Goal: Check status: Check status

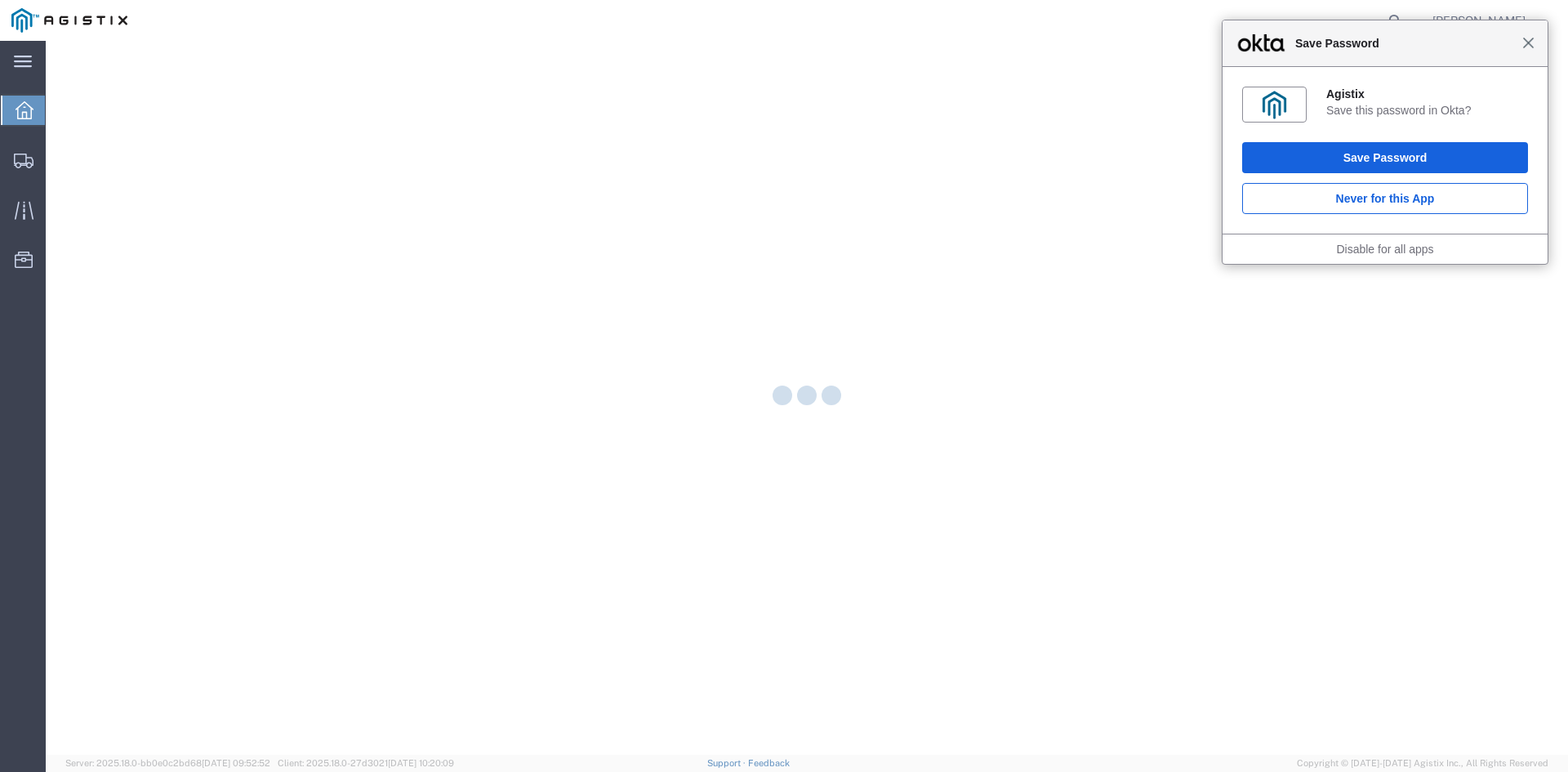
click at [1527, 42] on span "Close" at bounding box center [1529, 43] width 13 height 13
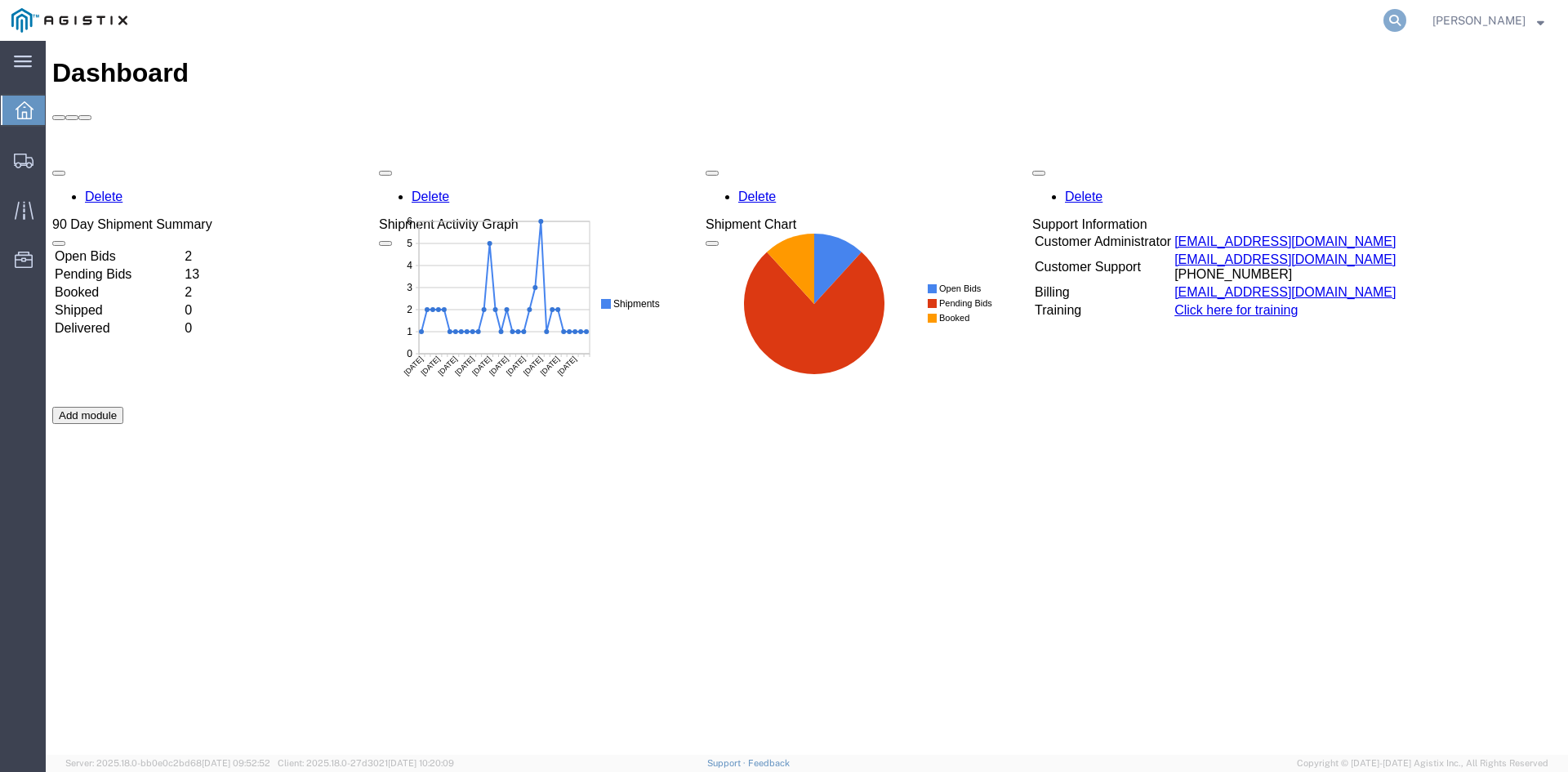
click at [1407, 22] on icon at bounding box center [1394, 20] width 23 height 23
paste input "486558"
type input "486558"
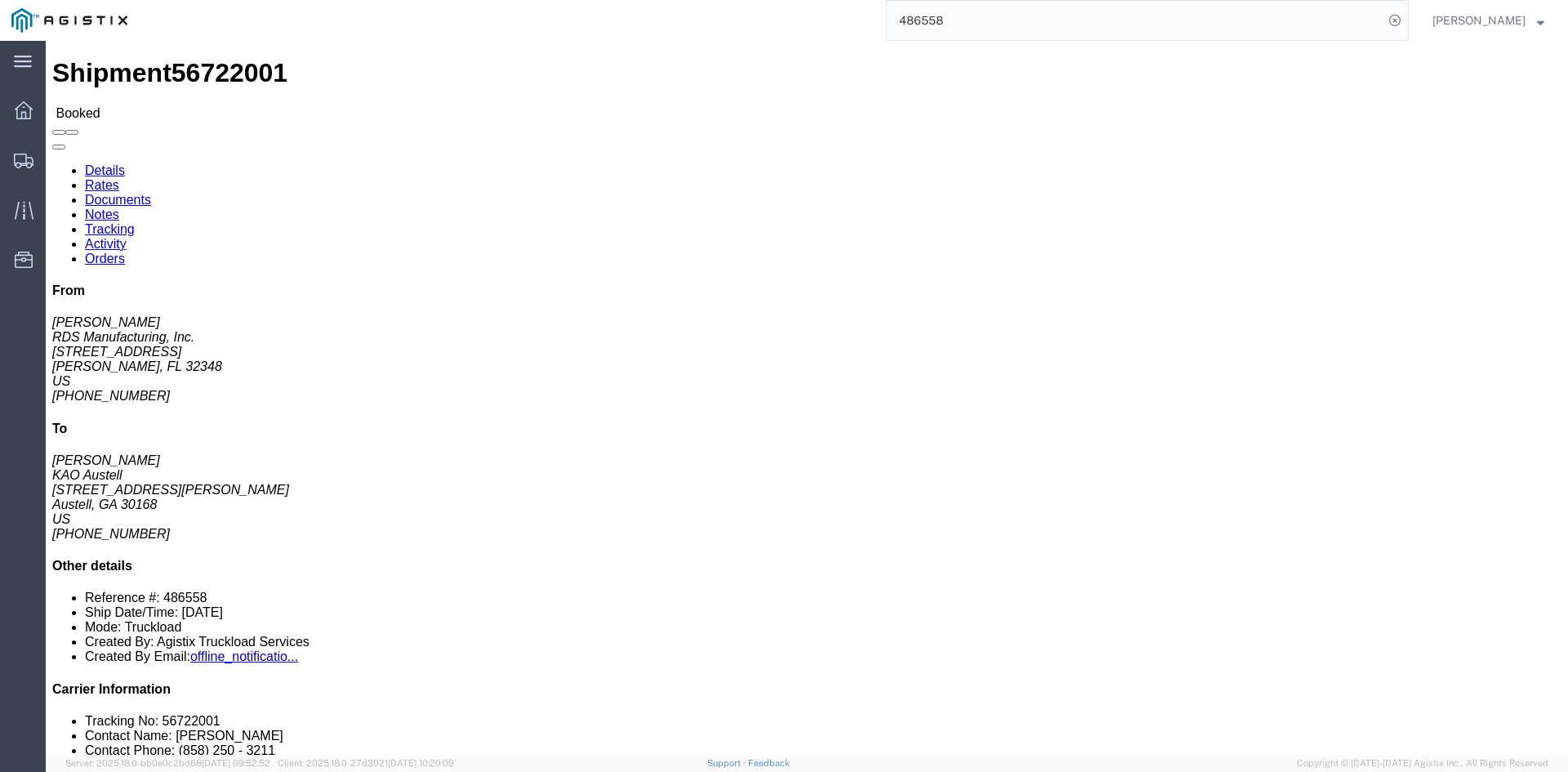
click b "4175136, 4175978"
click b "486558"
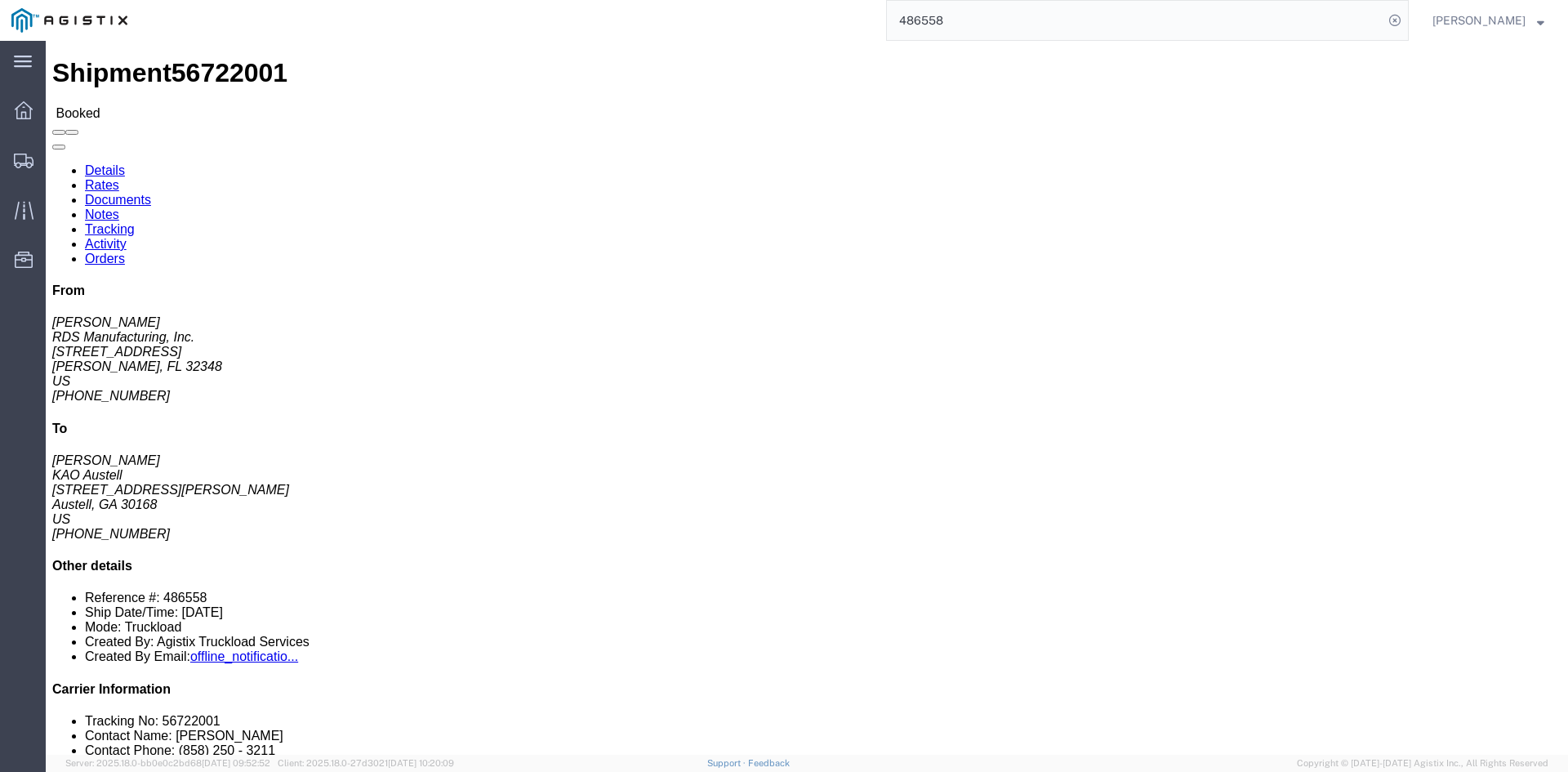
click b "486558"
copy b "486558"
drag, startPoint x: 1403, startPoint y: 510, endPoint x: 1275, endPoint y: 510, distance: 128.0
click li "Contact Name: [PERSON_NAME]"
